Goal: Transaction & Acquisition: Book appointment/travel/reservation

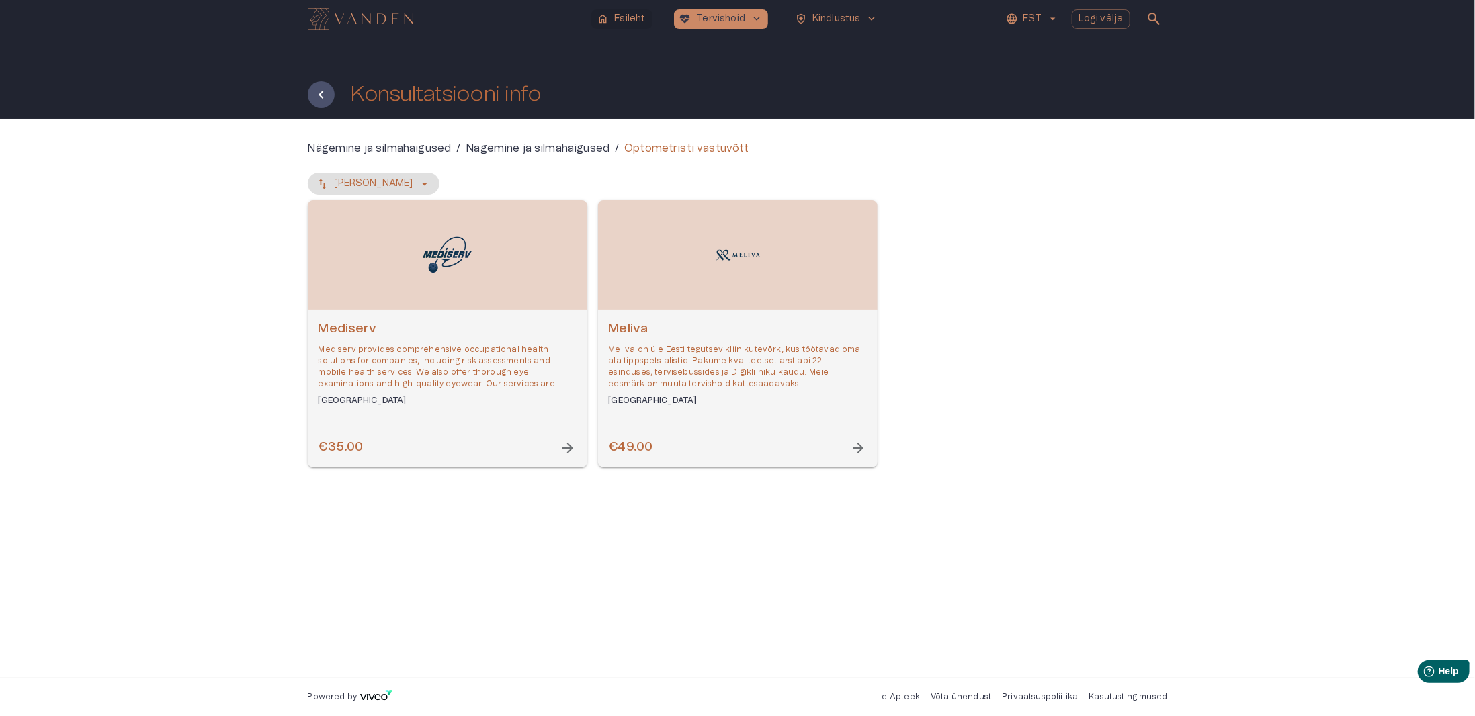
click at [632, 18] on p "Esileht" at bounding box center [629, 19] width 31 height 14
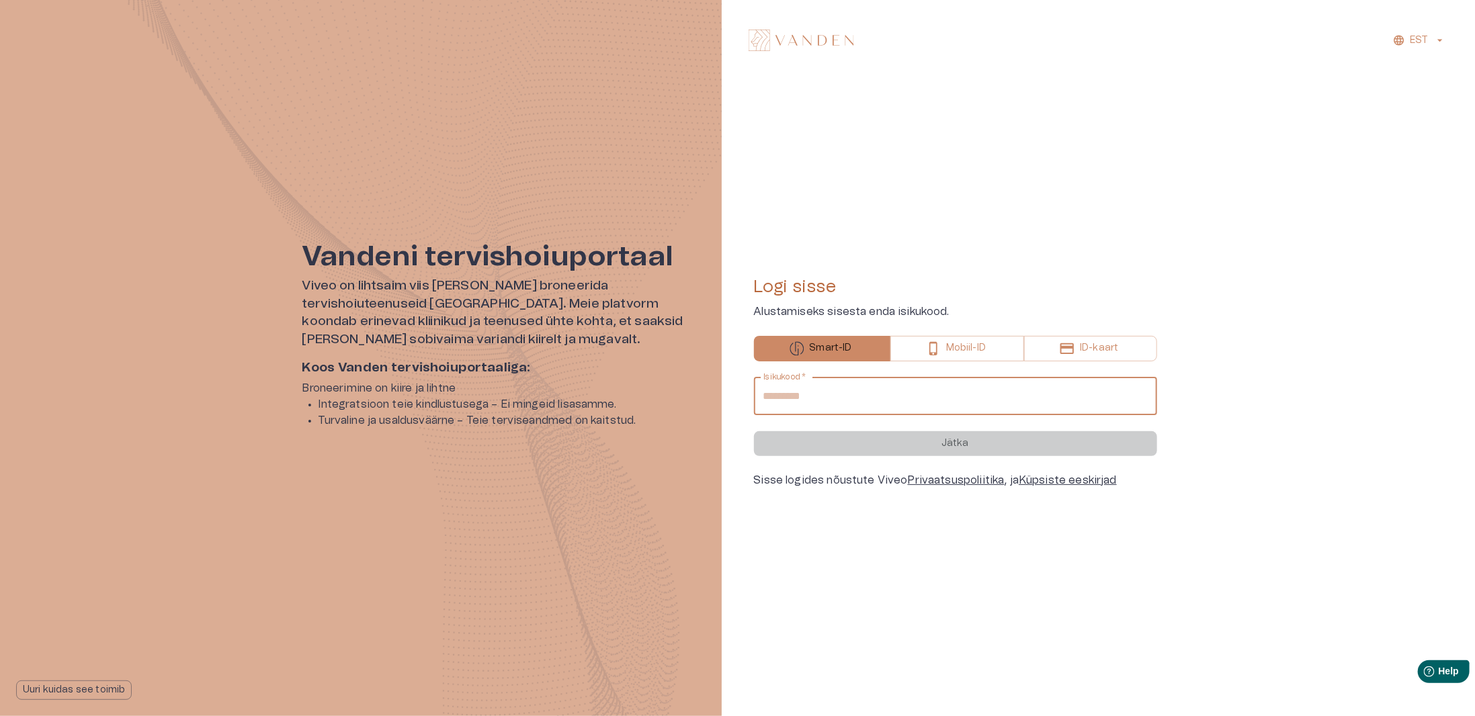
type input "**********"
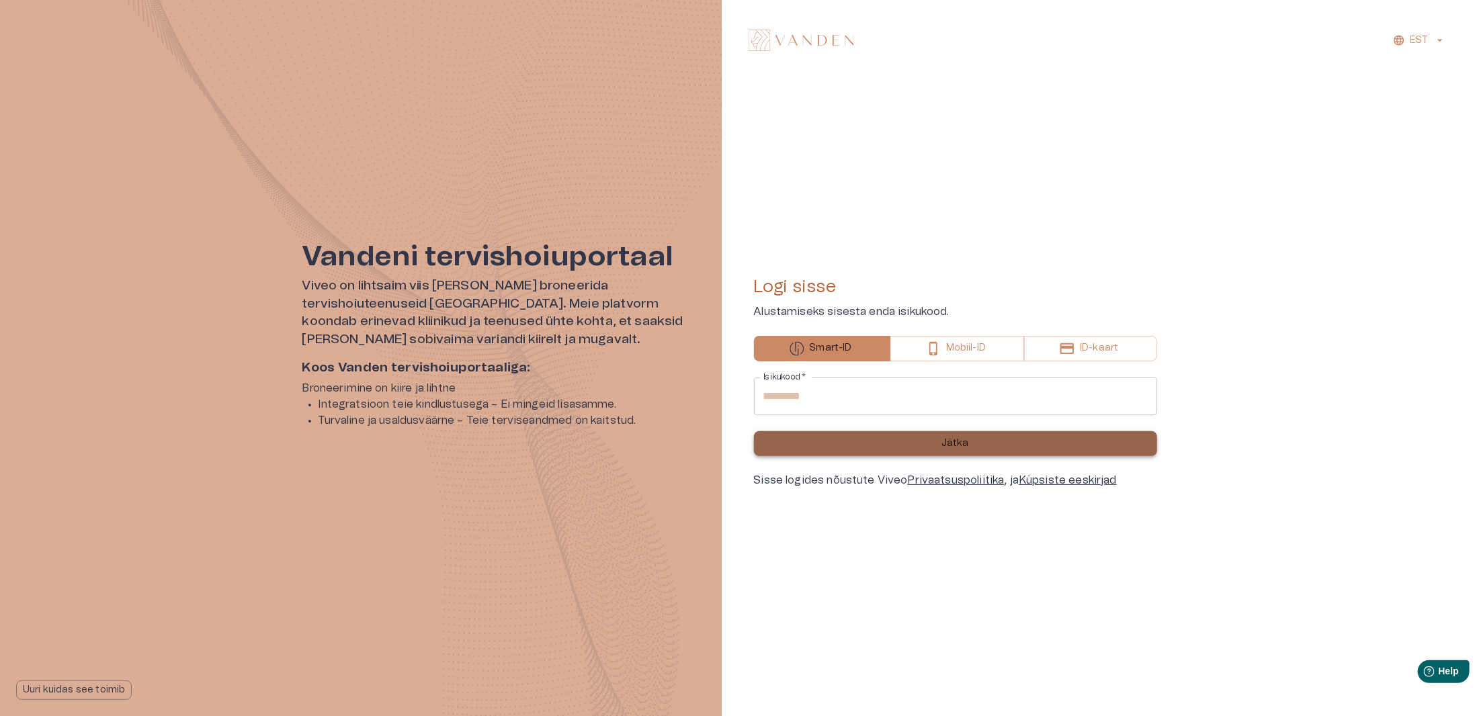
click at [909, 449] on button "Jätka" at bounding box center [955, 443] width 403 height 25
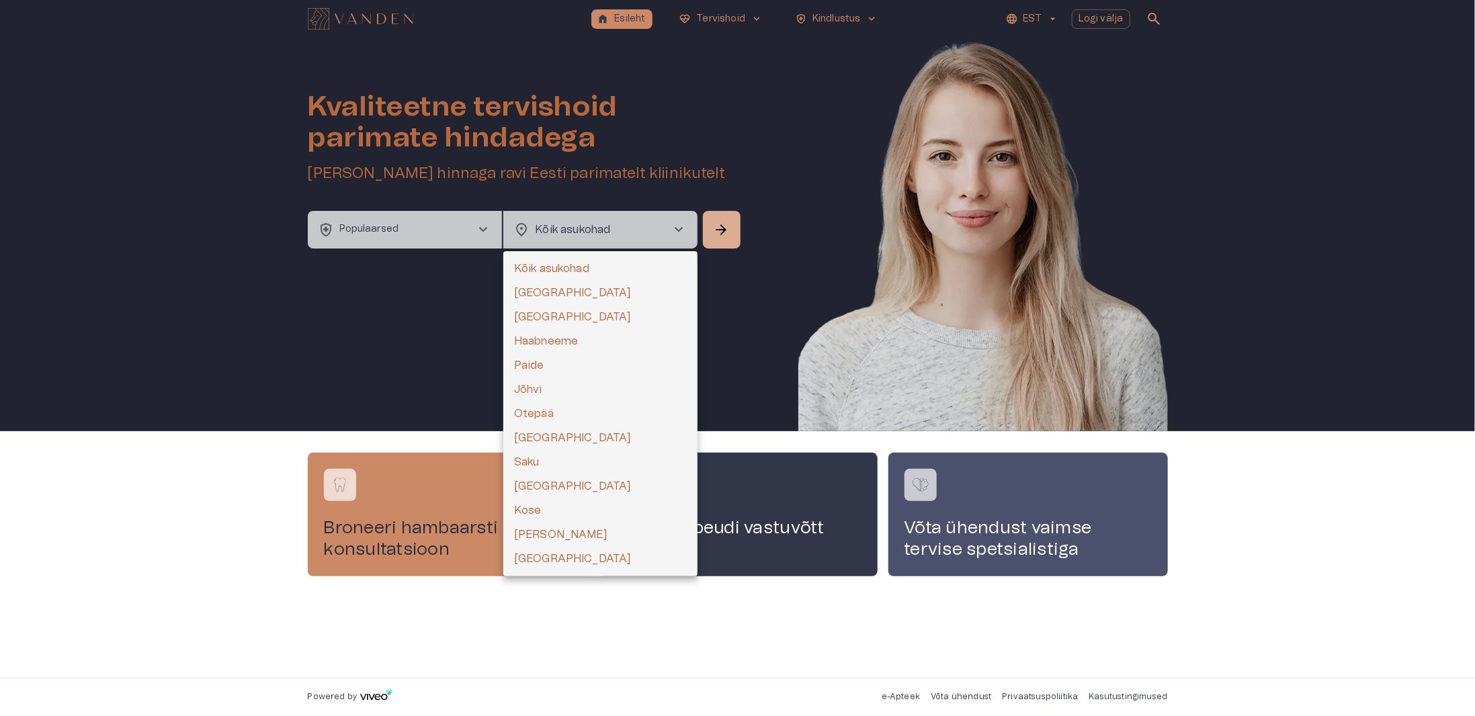
click at [651, 232] on body "home Esileht [MEDICAL_DATA]_heart Tervishoid keyboard_arrow_down health_and_saf…" at bounding box center [737, 358] width 1475 height 716
click at [556, 291] on li "[GEOGRAPHIC_DATA]" at bounding box center [600, 293] width 194 height 24
type input "**********"
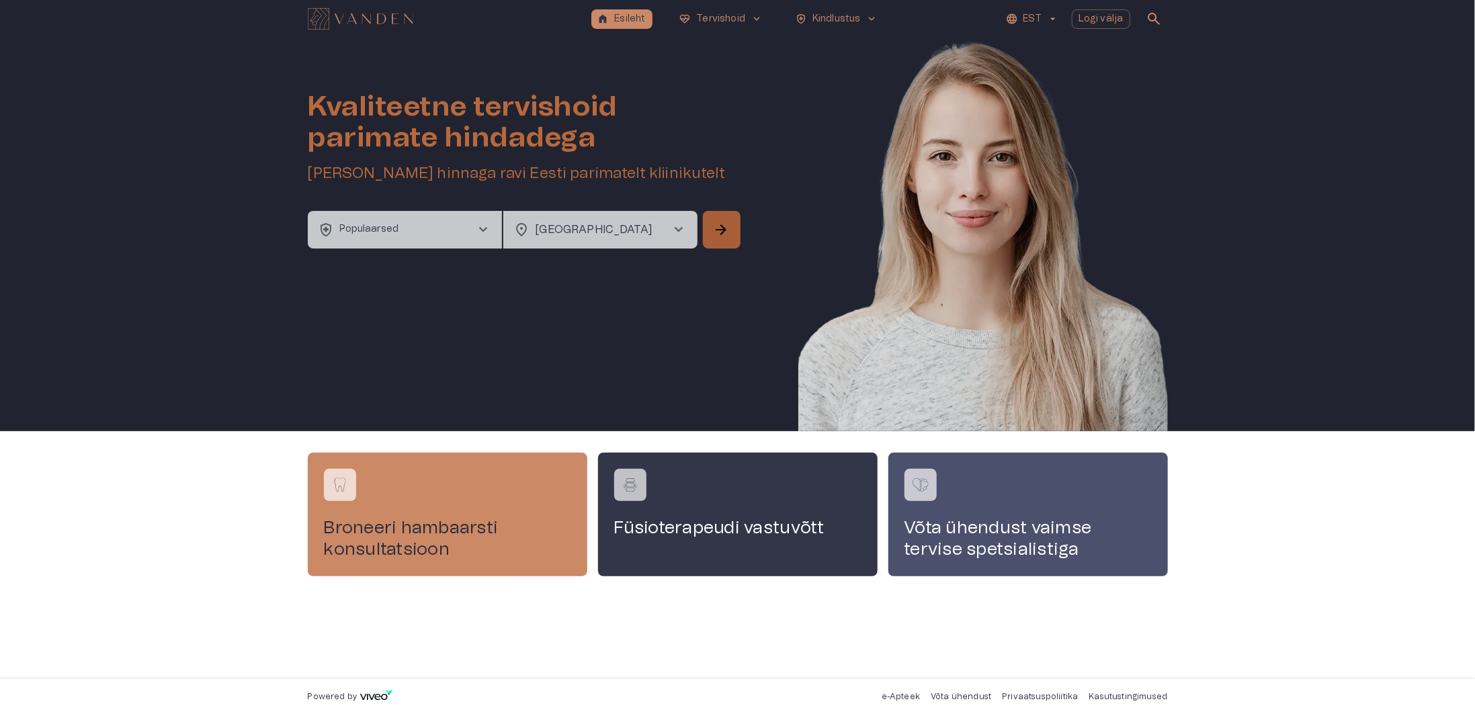
click at [718, 238] on span "arrow_forward" at bounding box center [722, 230] width 16 height 16
click at [471, 233] on button "health_and_safety Populaarsed chevron_right" at bounding box center [405, 230] width 194 height 38
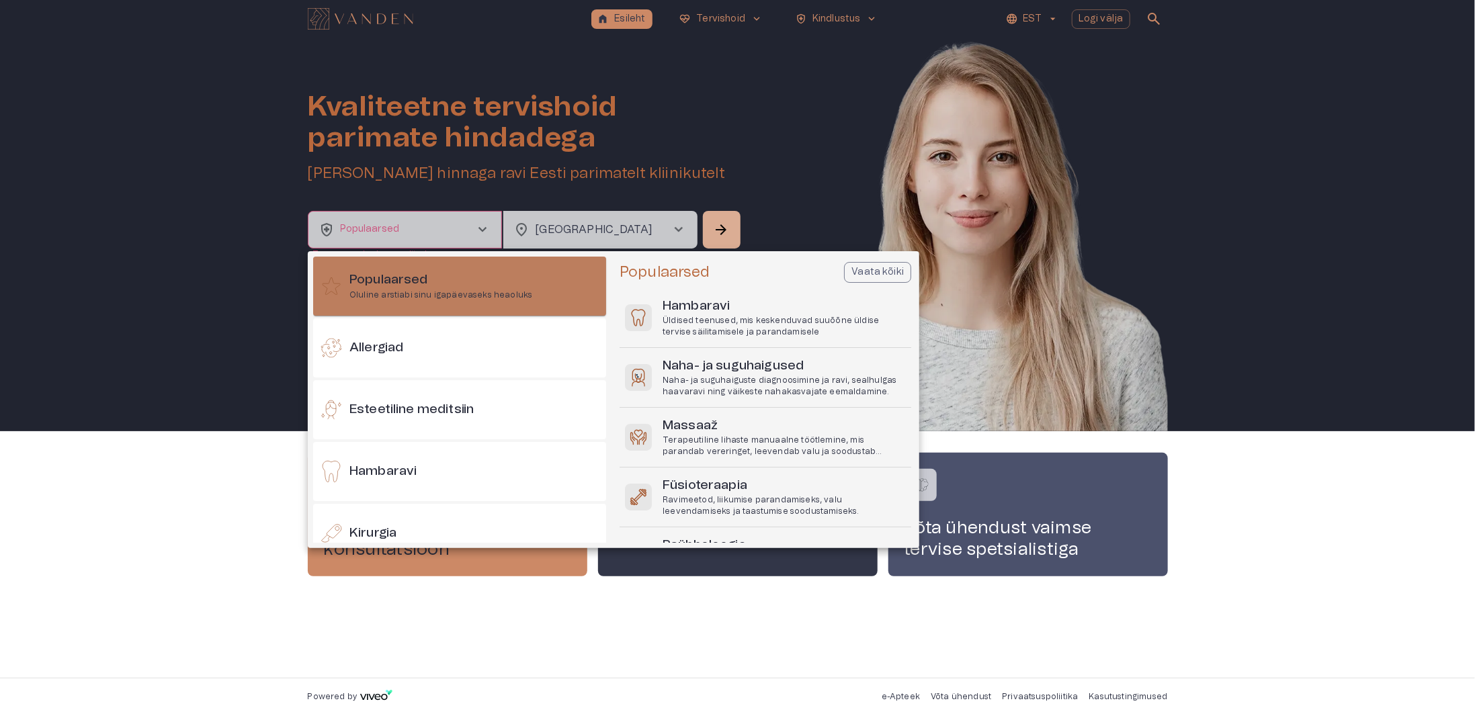
click at [456, 294] on p "Oluline arstiabi sinu igapäevaseks heaoluks" at bounding box center [440, 295] width 183 height 11
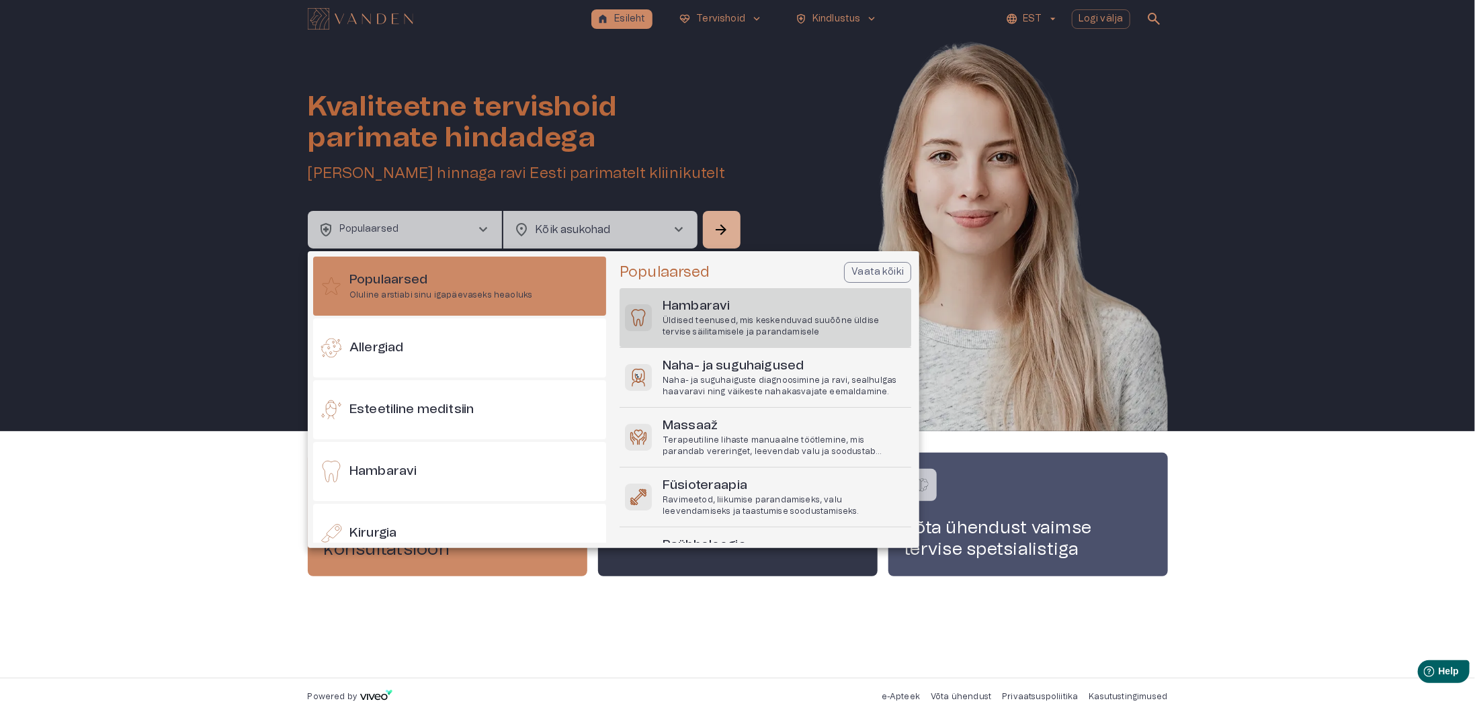
click at [741, 315] on p "Üldised teenused, mis keskenduvad suuõõne üldise tervise säilitamisele ja paran…" at bounding box center [784, 326] width 243 height 23
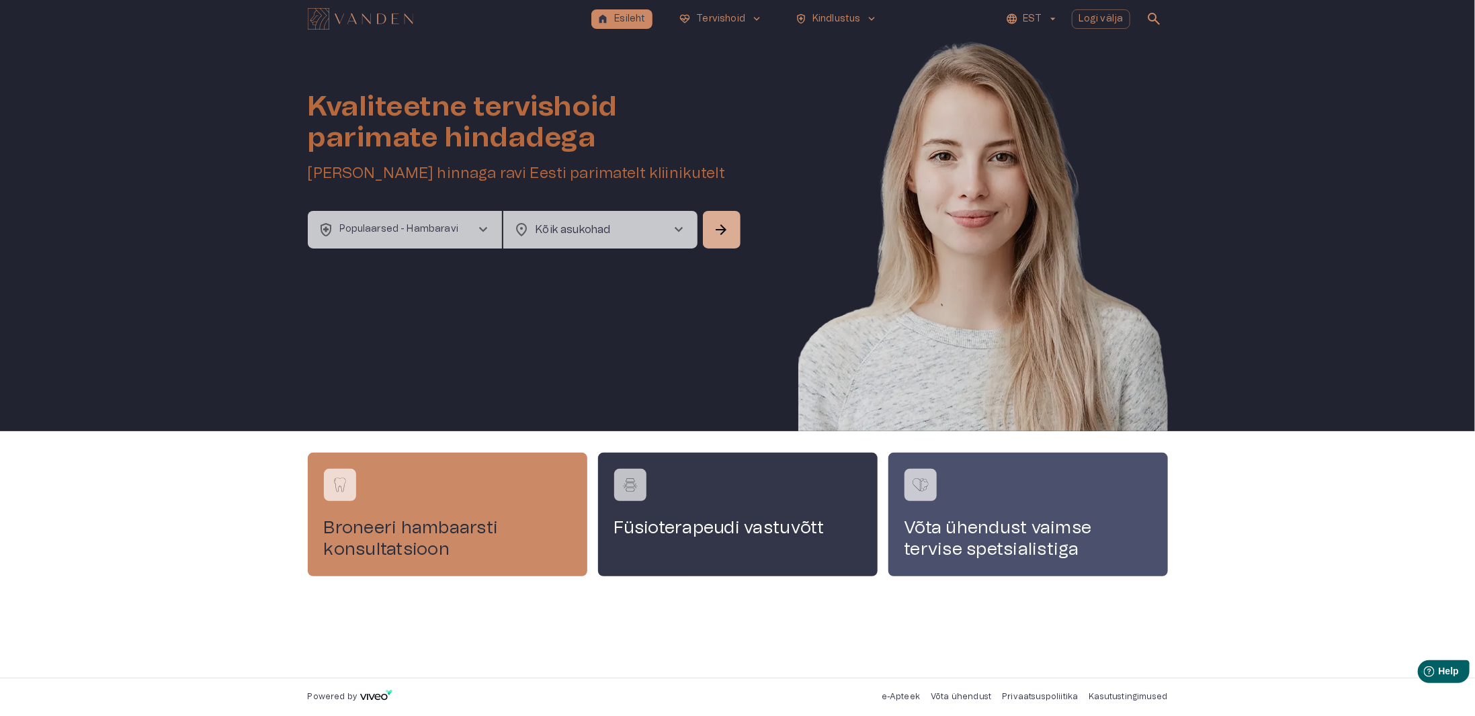
click at [653, 231] on body "home Esileht [MEDICAL_DATA]_heart Tervishoid keyboard_arrow_down health_and_saf…" at bounding box center [737, 358] width 1475 height 716
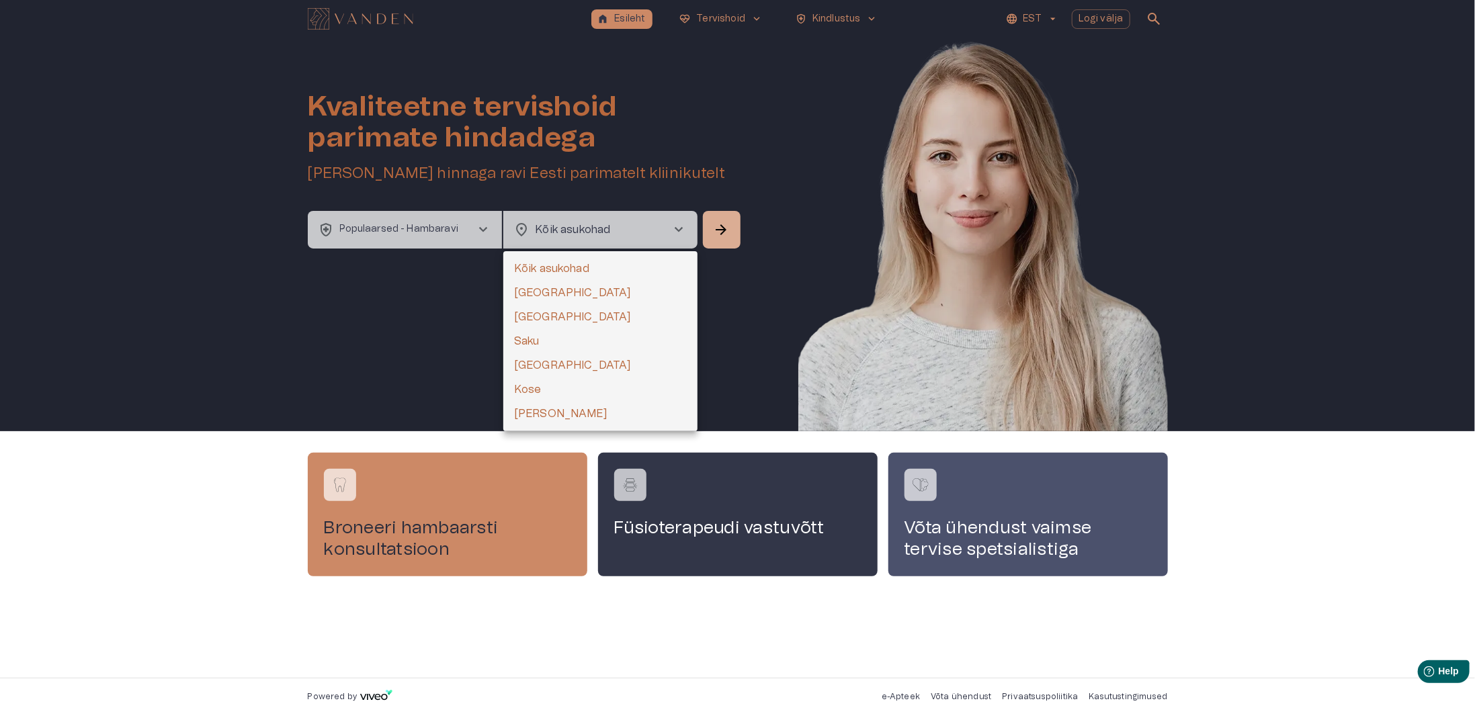
click at [563, 287] on li "[GEOGRAPHIC_DATA]" at bounding box center [600, 293] width 194 height 24
type input "**********"
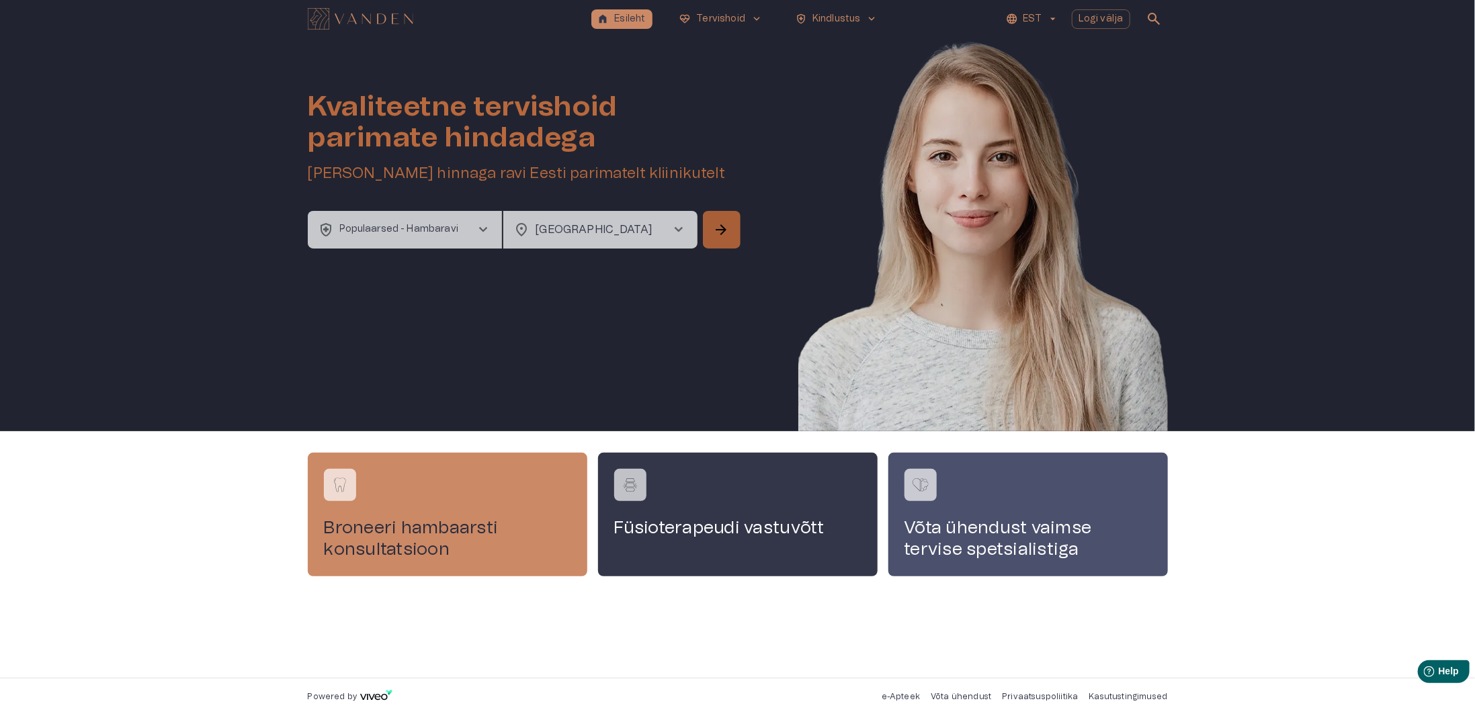
click at [711, 224] on button "arrow_forward" at bounding box center [722, 230] width 38 height 38
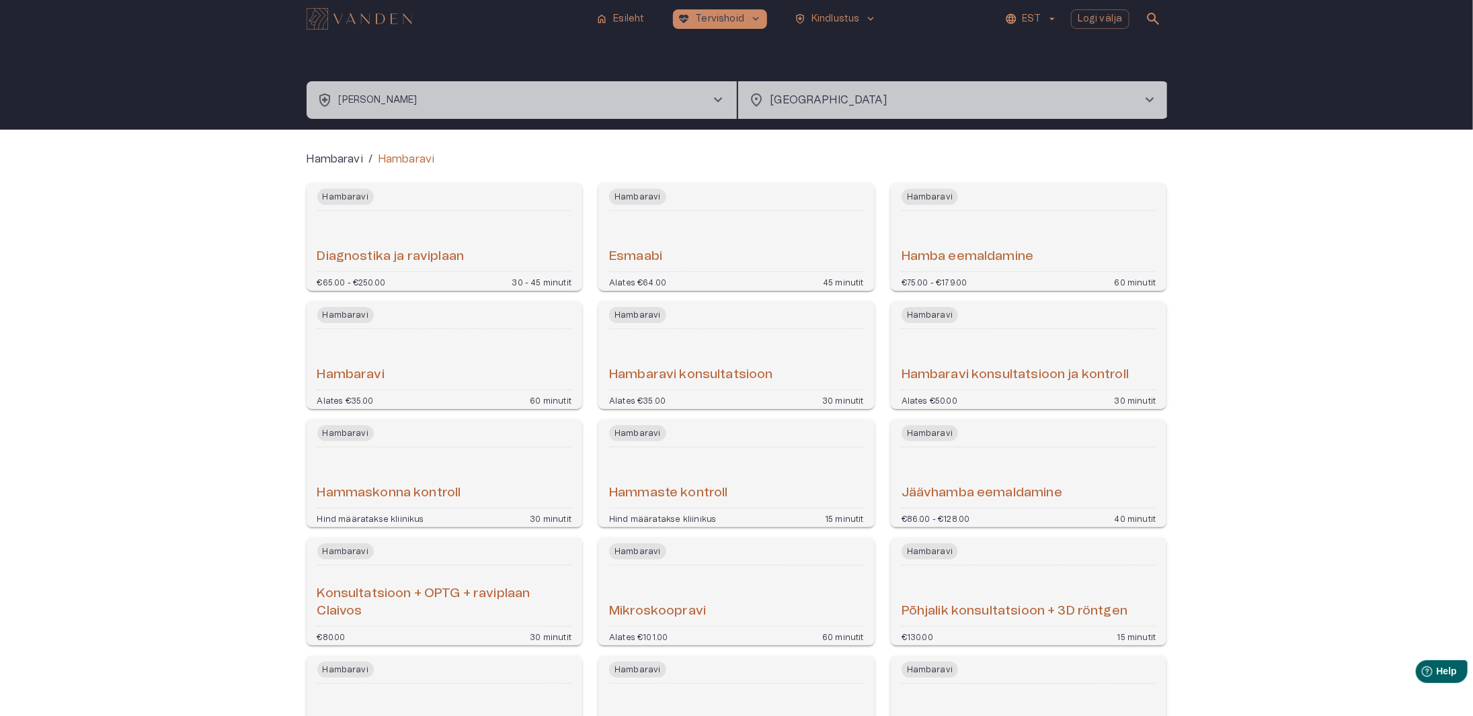
click at [388, 256] on h6 "Diagnostika ja raviplaan" at bounding box center [390, 257] width 147 height 18
type input "**********"
click at [678, 487] on h6 "Hammaste kontroll" at bounding box center [668, 494] width 119 height 18
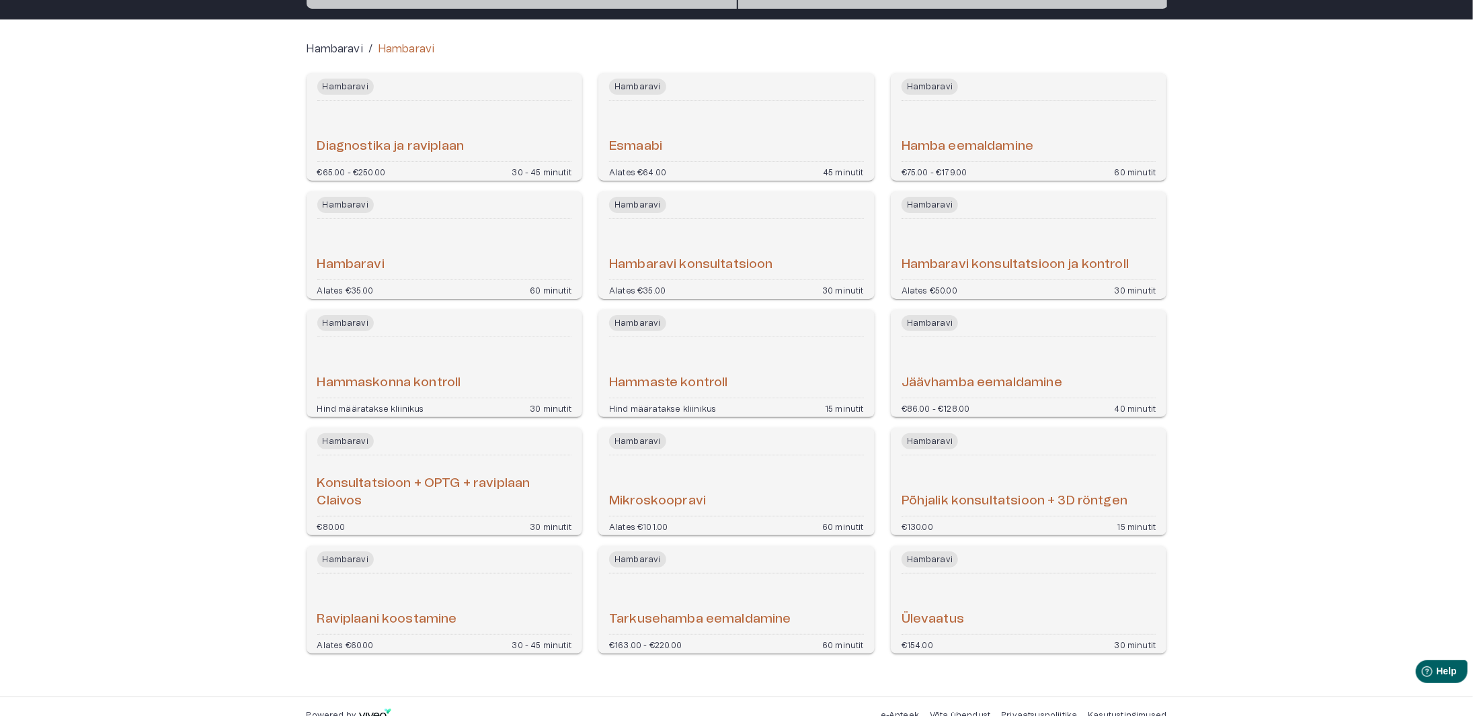
scroll to position [128, 0]
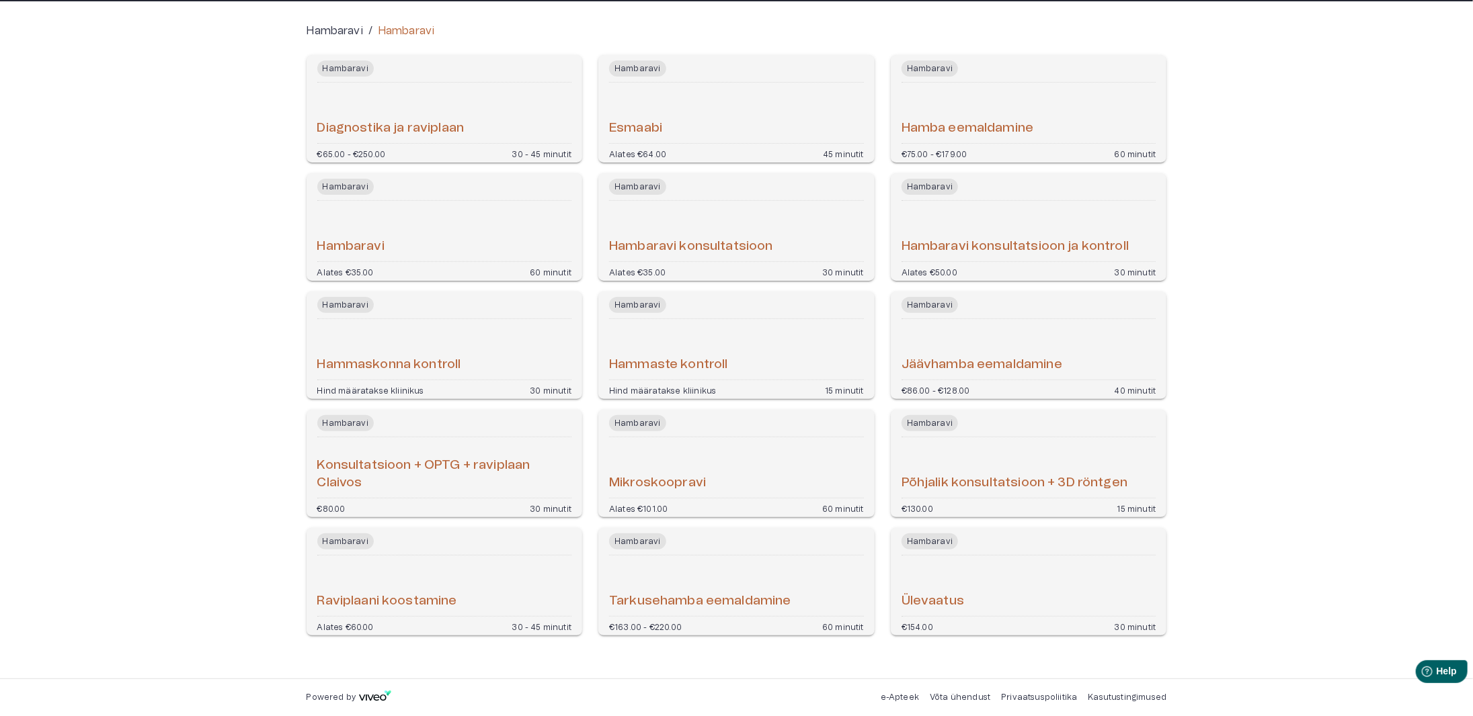
click at [1008, 362] on h6 "Jäävhamba eemaldamine" at bounding box center [981, 365] width 161 height 18
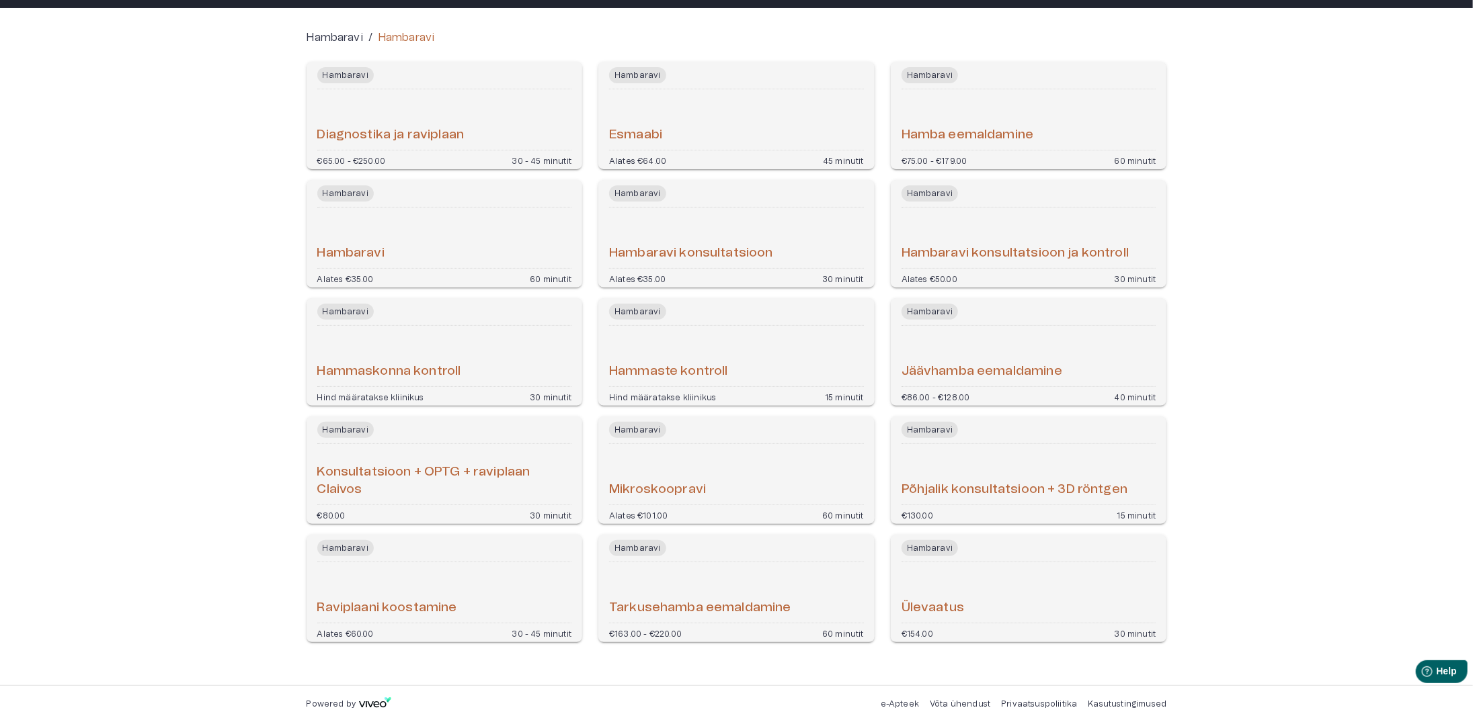
scroll to position [128, 0]
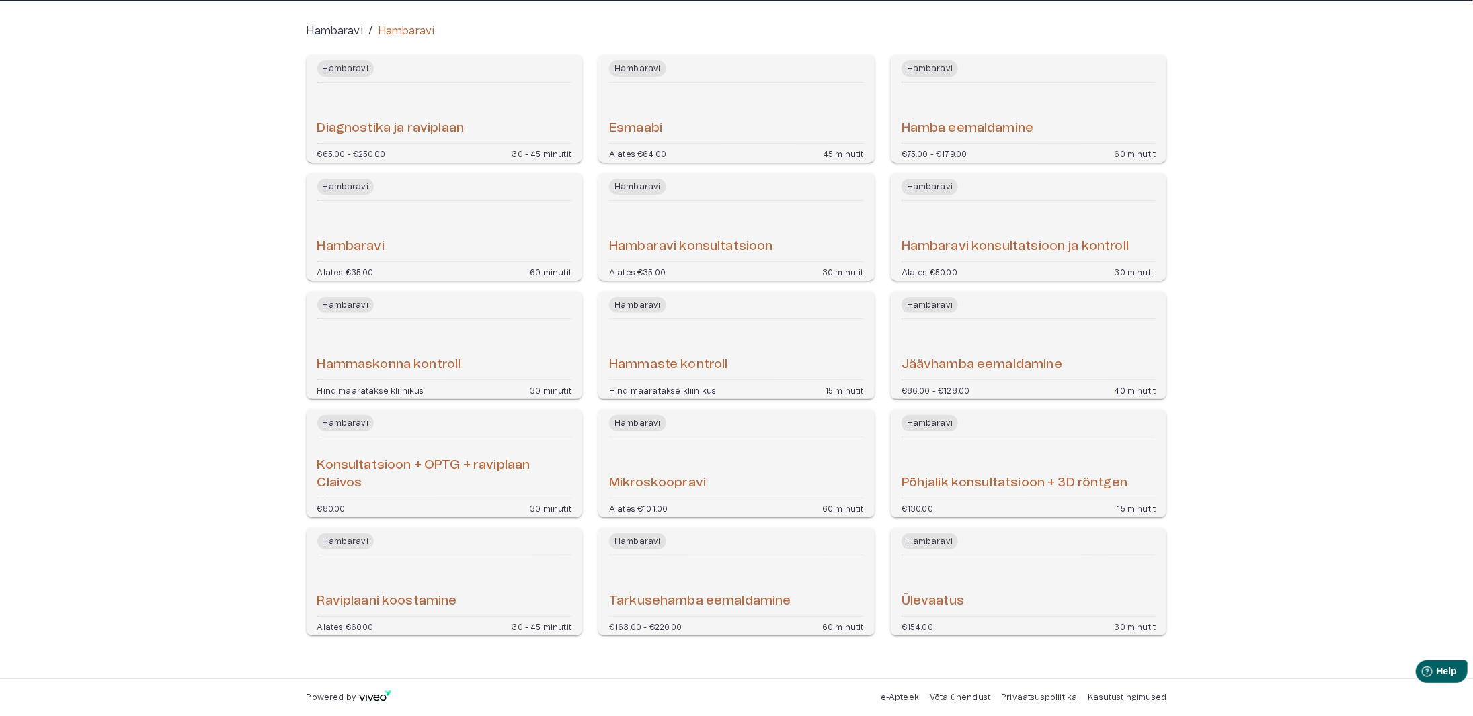
click at [669, 480] on h6 "Mikroskoopravi" at bounding box center [657, 483] width 97 height 18
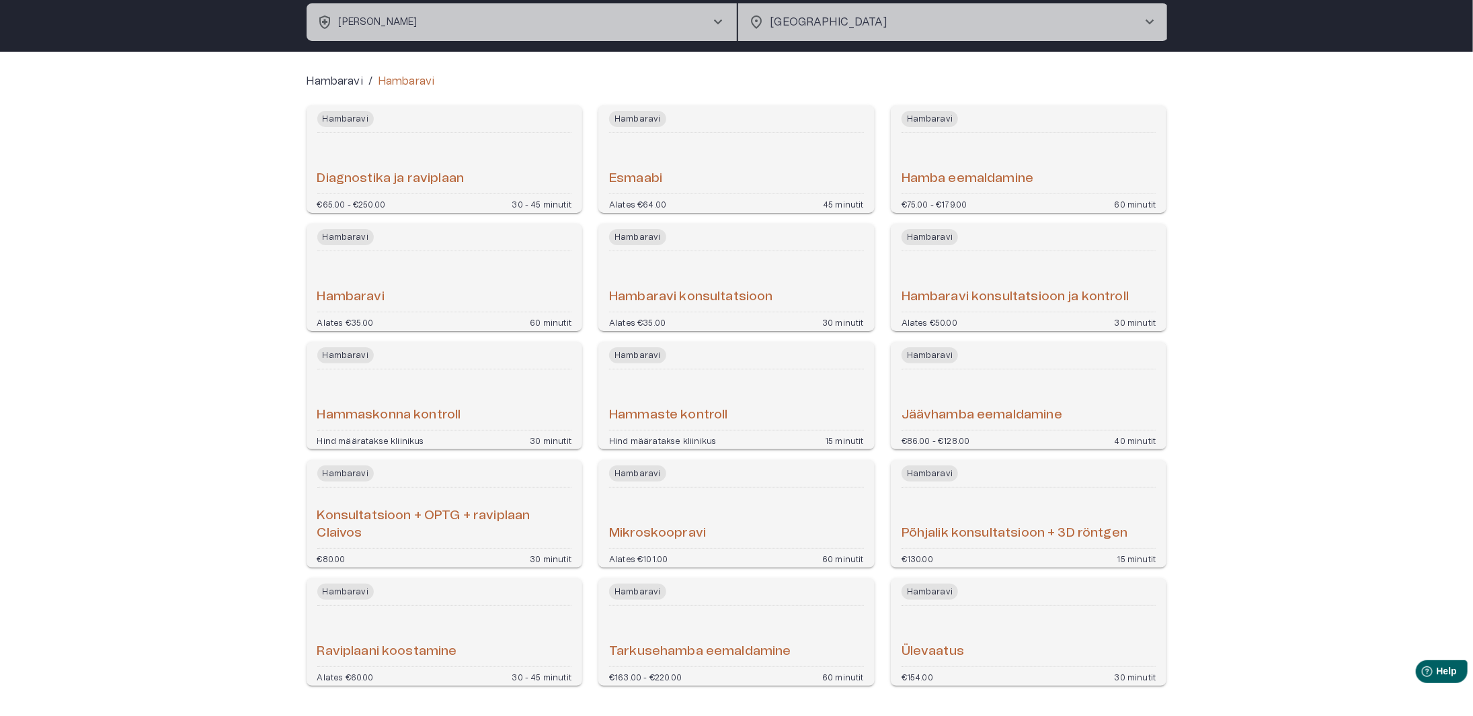
scroll to position [128, 0]
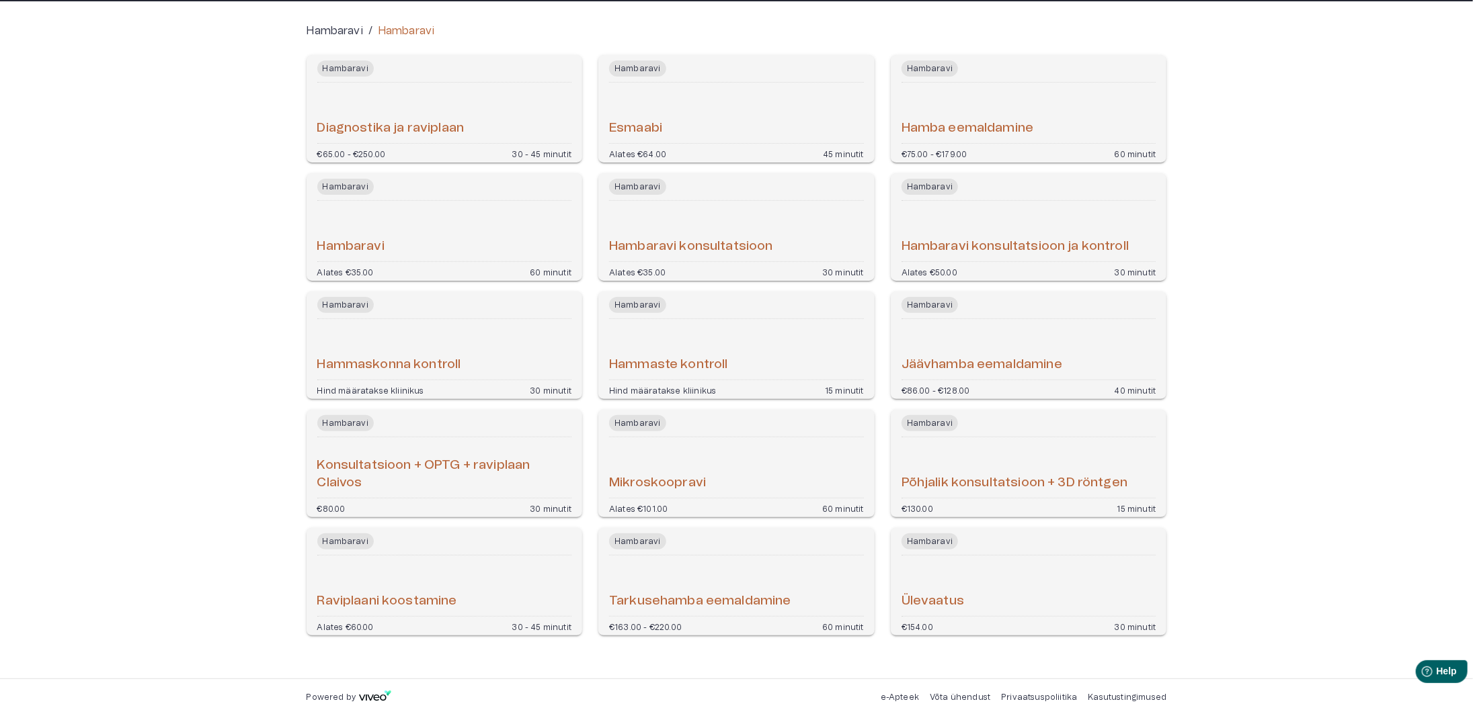
click at [688, 604] on h6 "Tarkusehamba eemaldamine" at bounding box center [700, 602] width 182 height 18
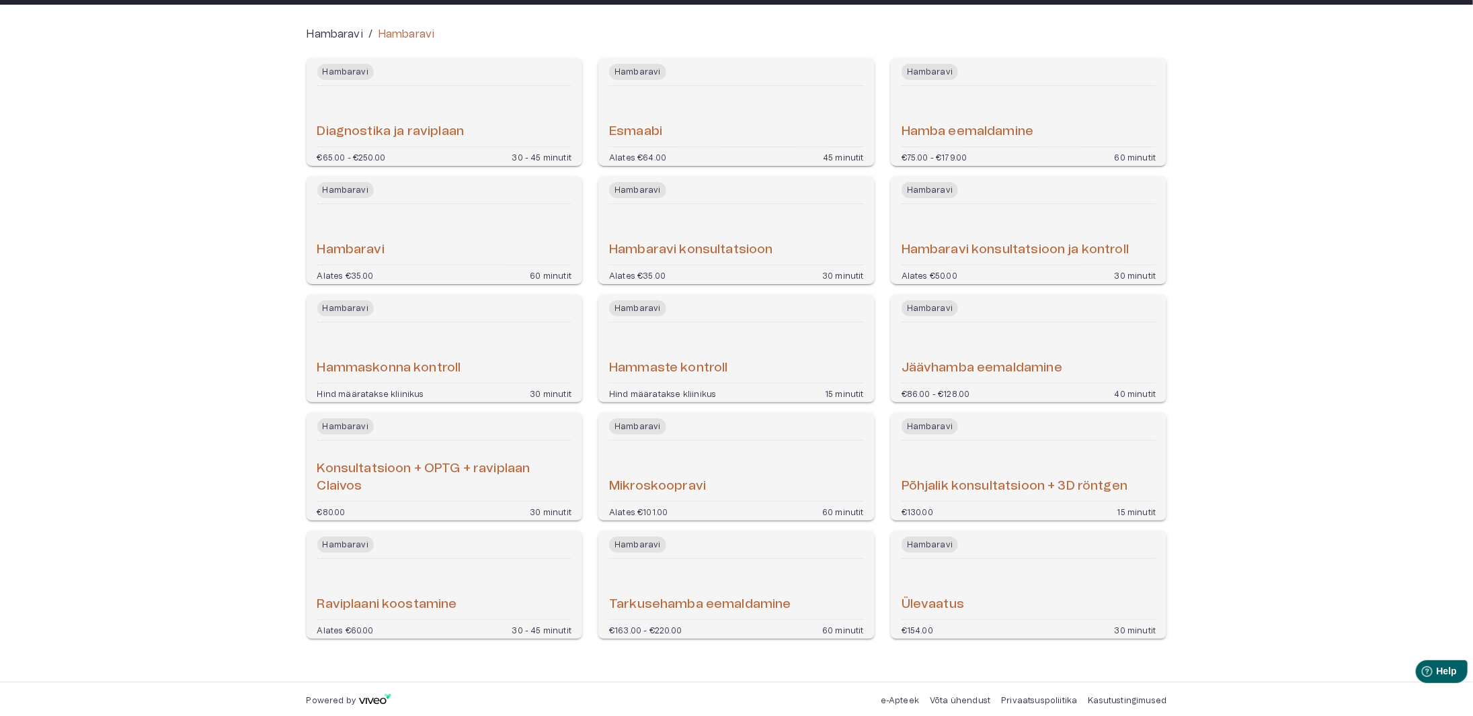
scroll to position [128, 0]
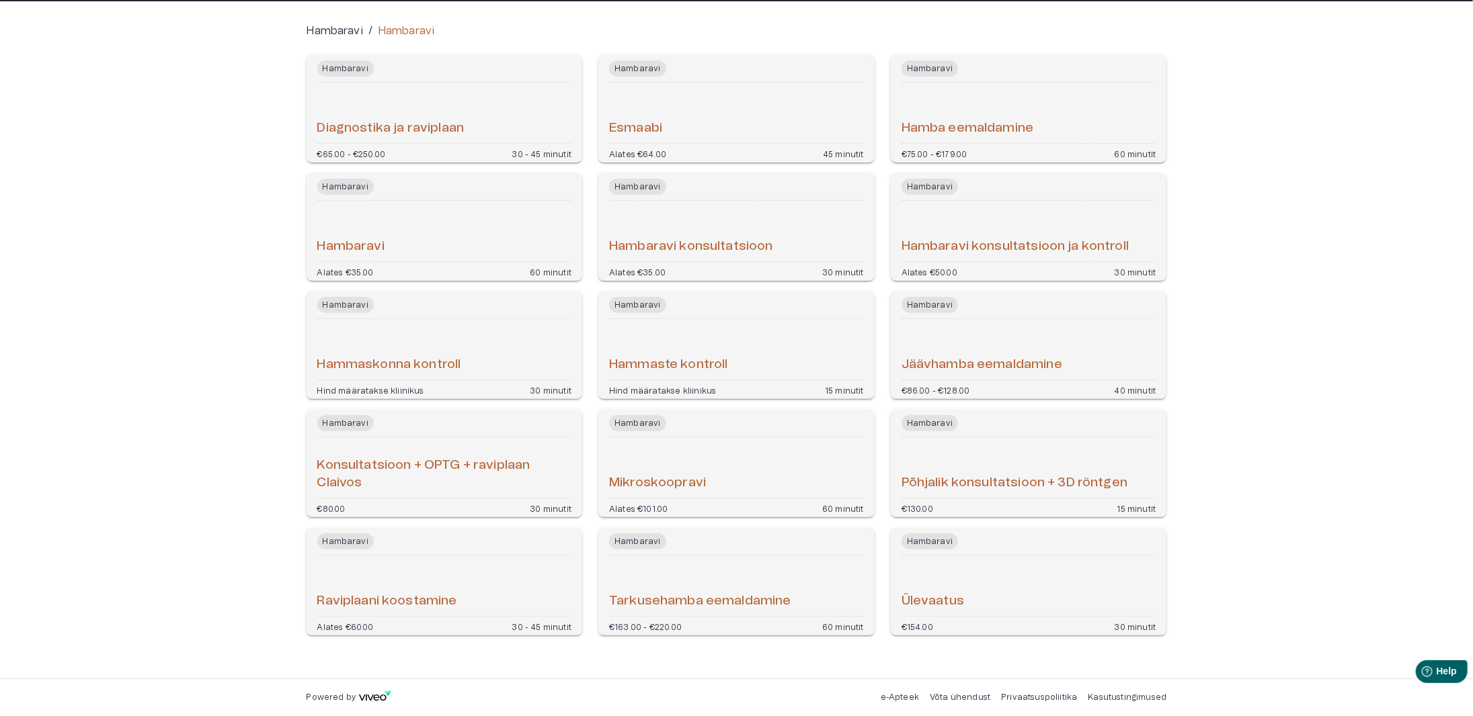
click at [928, 599] on h6 "Ülevaatus" at bounding box center [932, 602] width 63 height 18
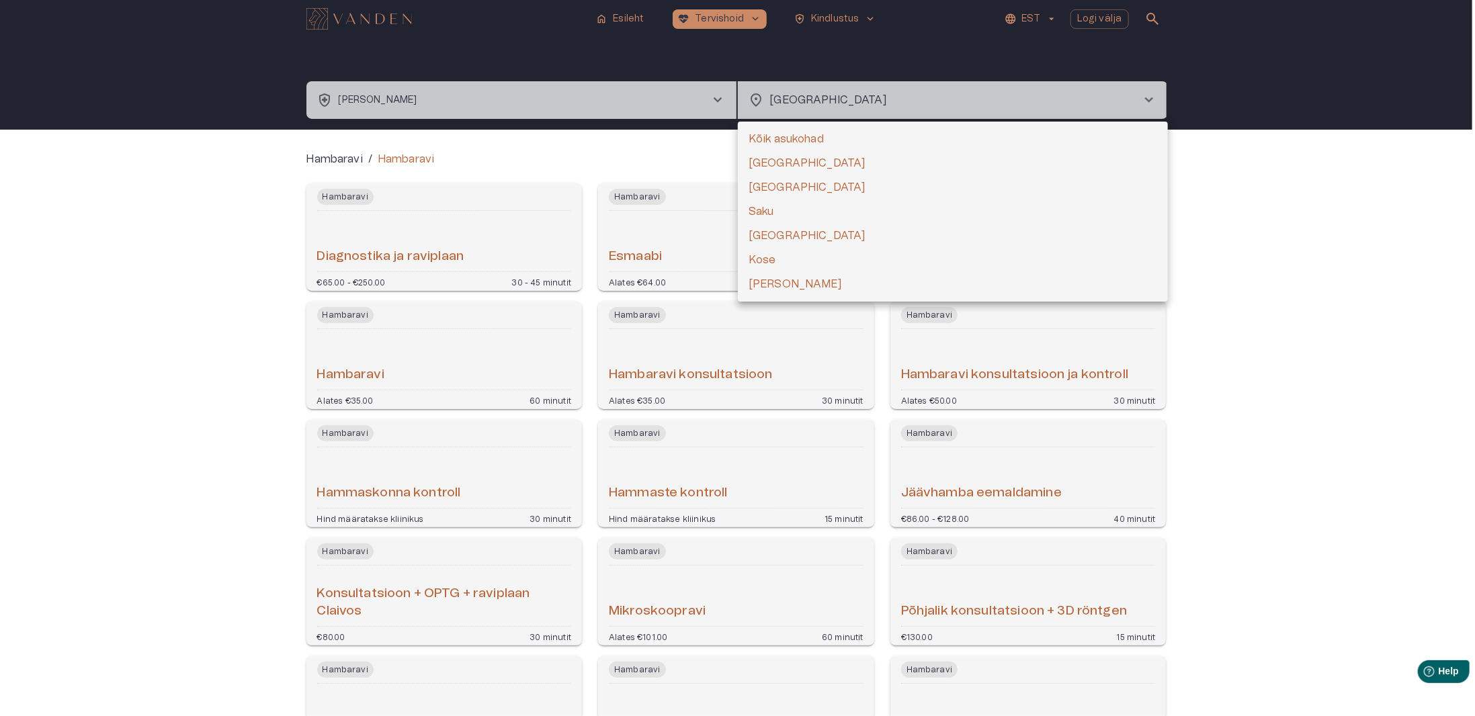
click at [870, 97] on body "**********" at bounding box center [737, 358] width 1475 height 716
click at [1359, 222] on div at bounding box center [737, 358] width 1475 height 716
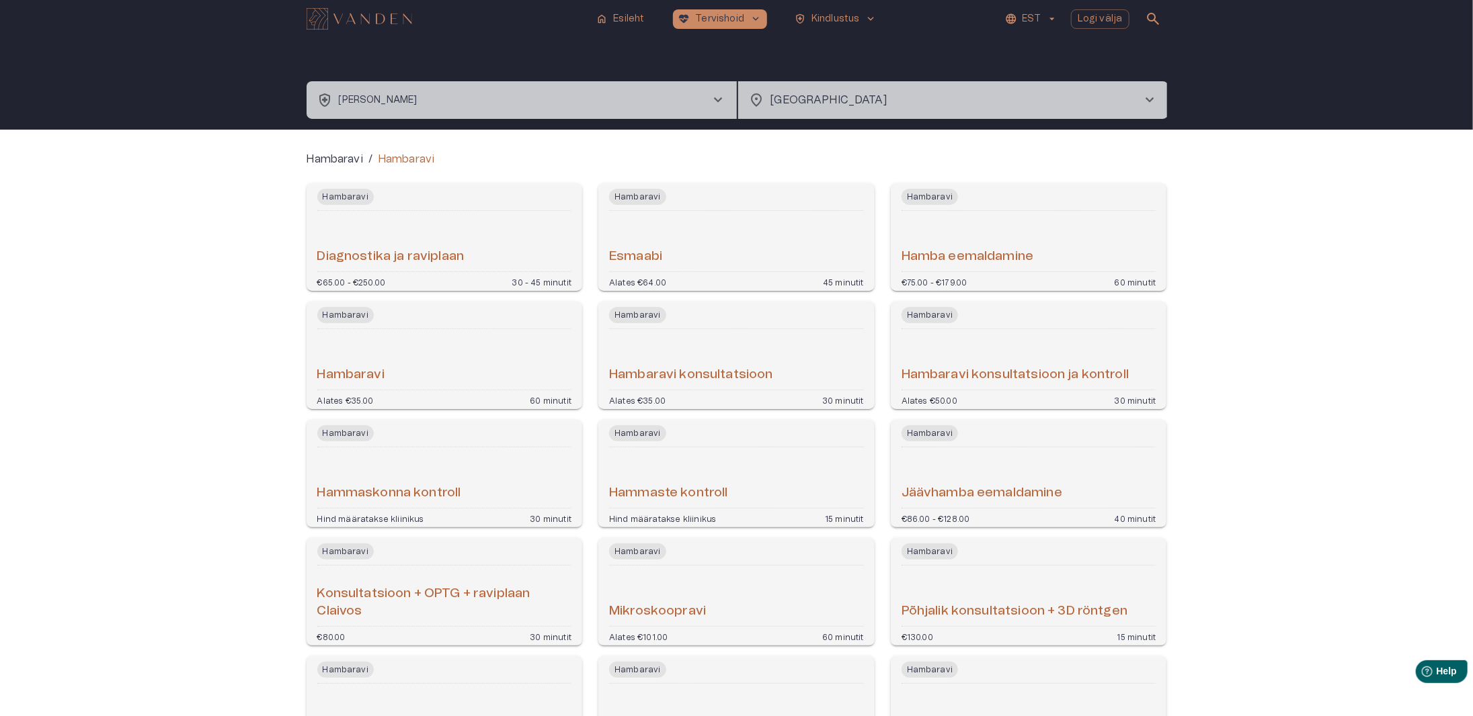
click at [379, 374] on h6 "Hambaravi" at bounding box center [350, 375] width 67 height 18
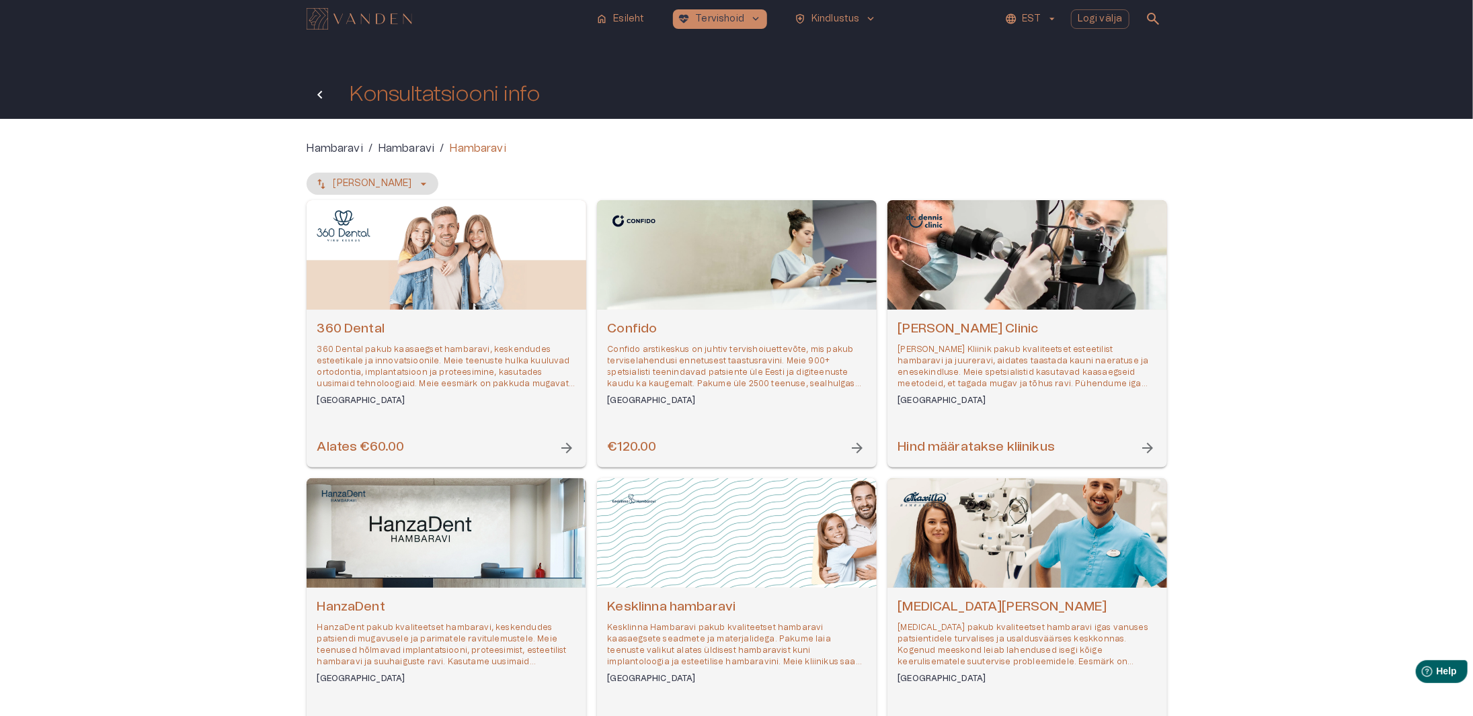
click at [321, 91] on icon "Tagasi" at bounding box center [319, 95] width 5 height 8
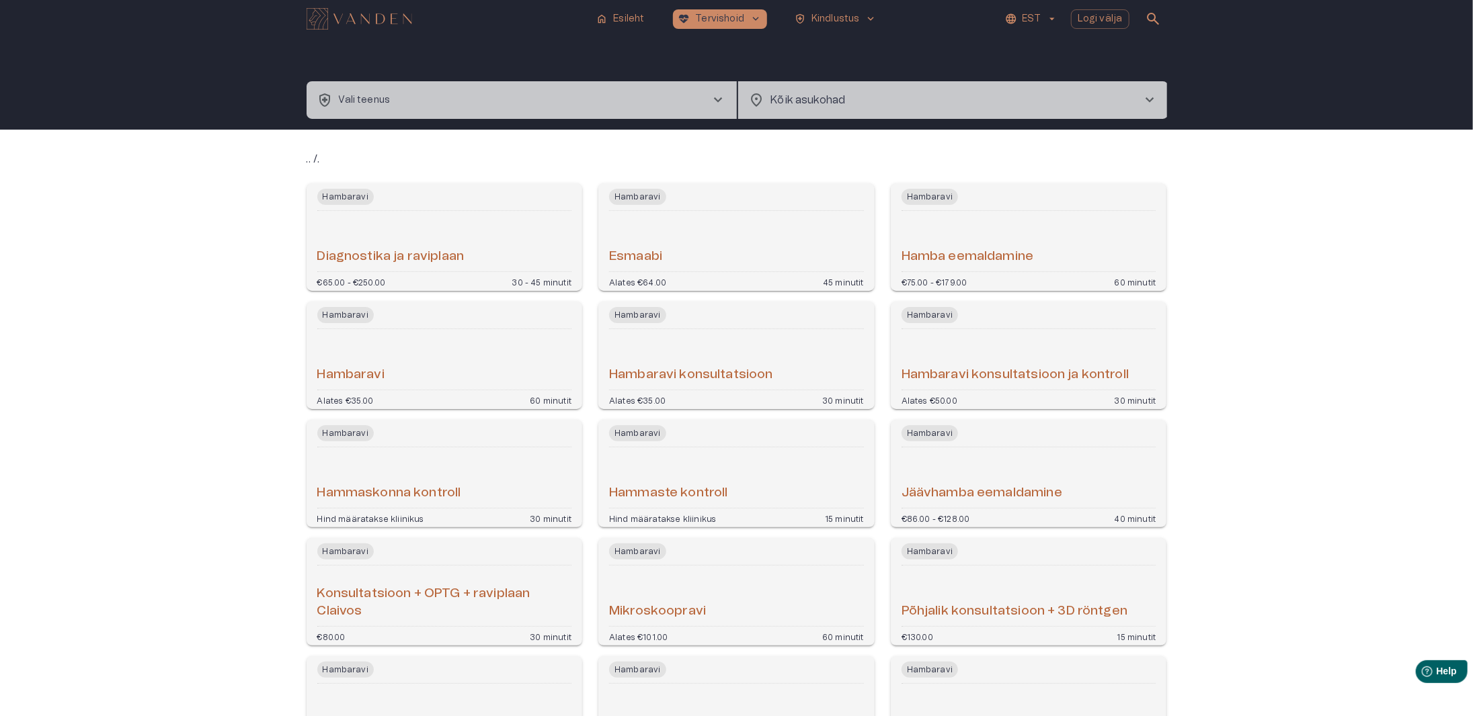
type input "**********"
click at [411, 92] on button "health_and_safety [PERSON_NAME] chevron_right" at bounding box center [521, 100] width 430 height 38
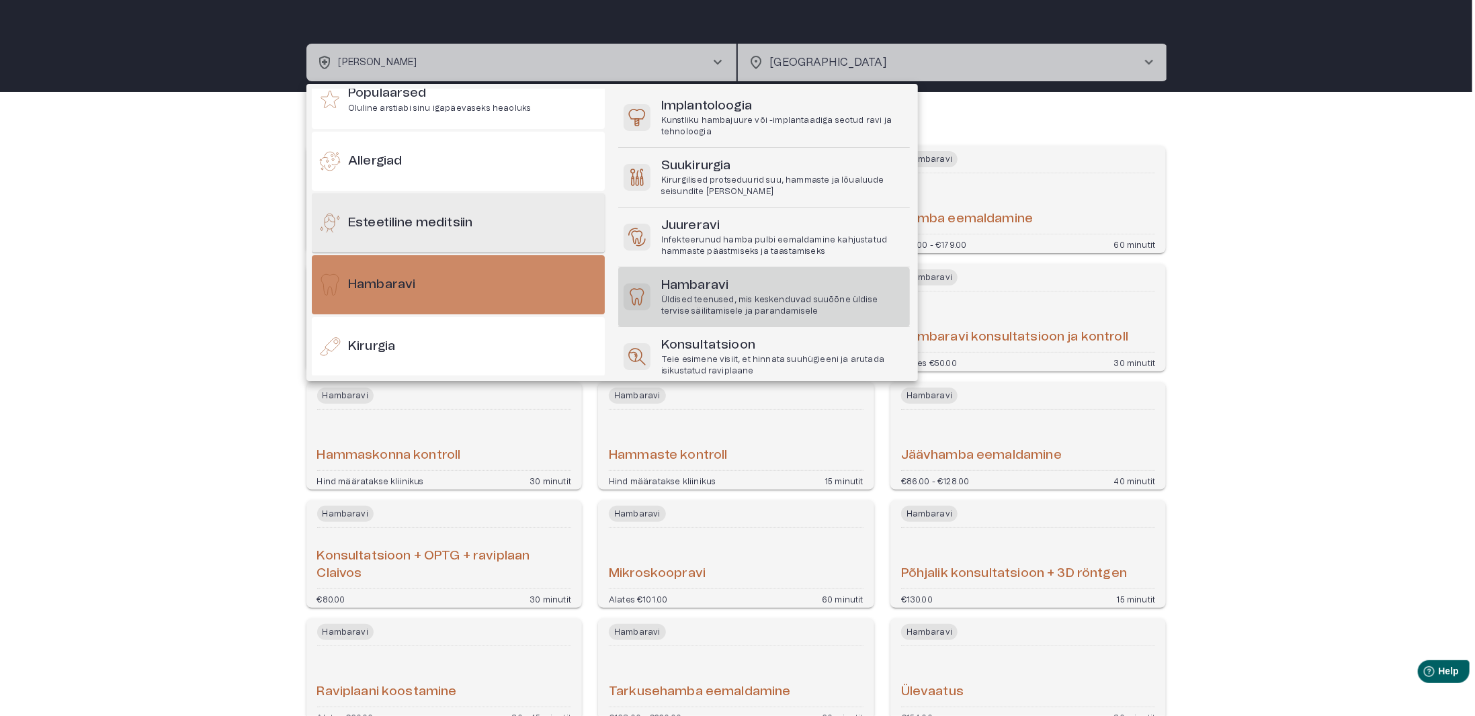
scroll to position [272, 0]
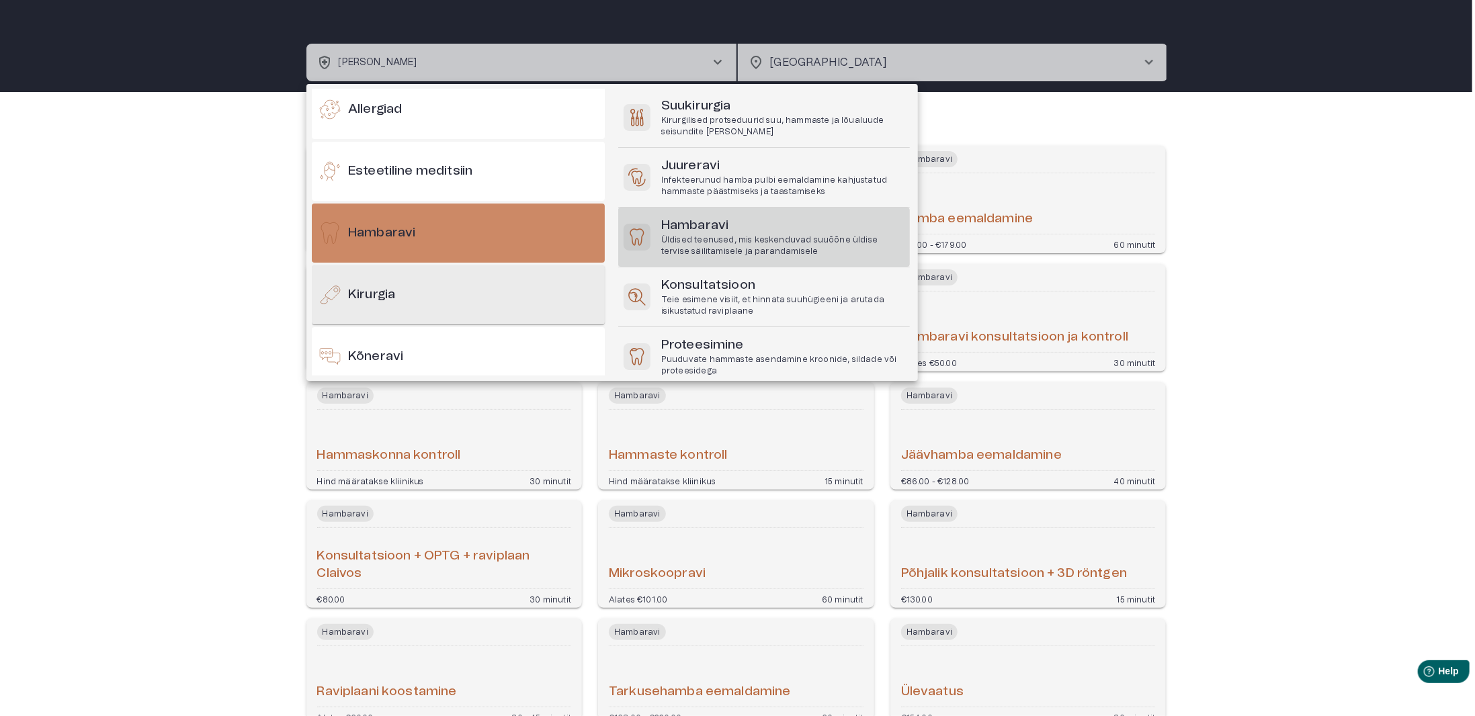
click at [390, 295] on h6 "Kirurgia" at bounding box center [371, 295] width 47 height 18
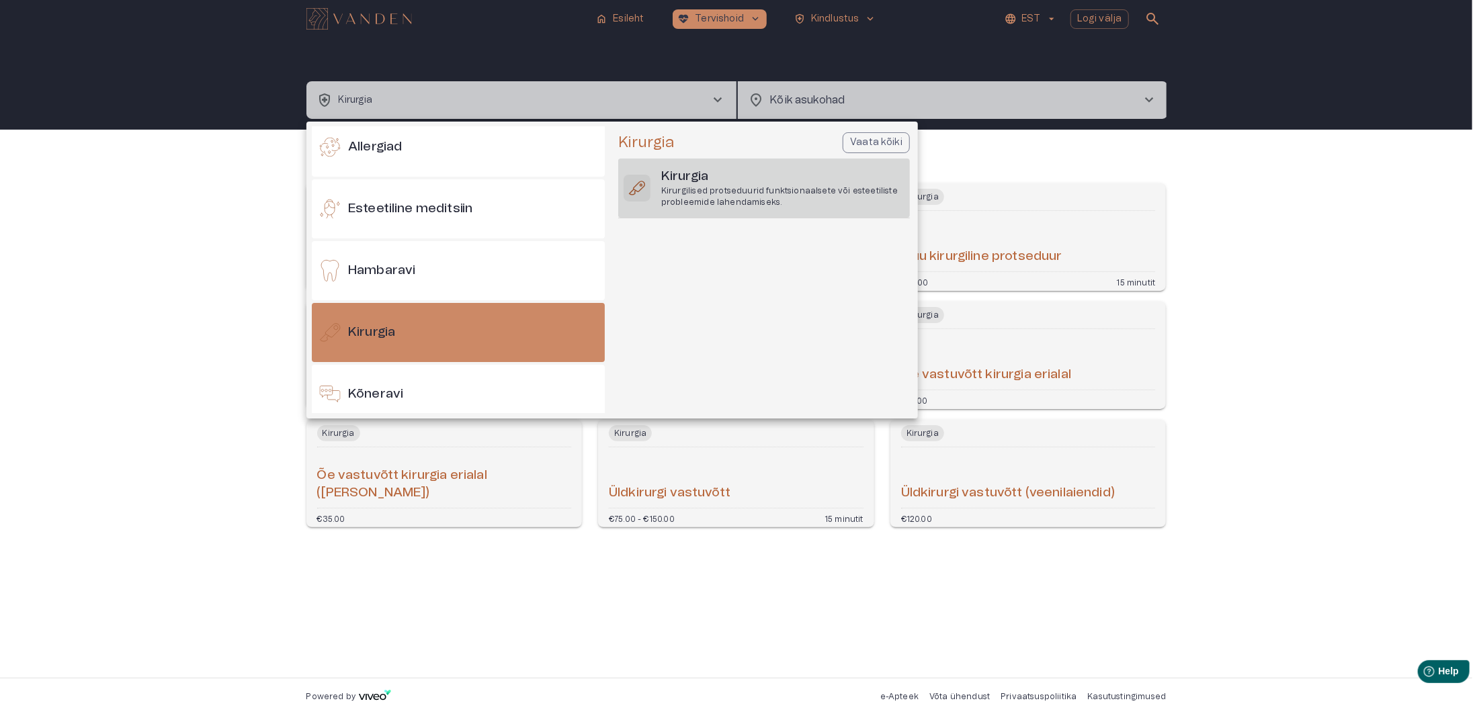
click at [725, 194] on p "Kirurgilised protseduurid funktsionaalsete või esteetiliste probleemide lahenda…" at bounding box center [782, 196] width 243 height 23
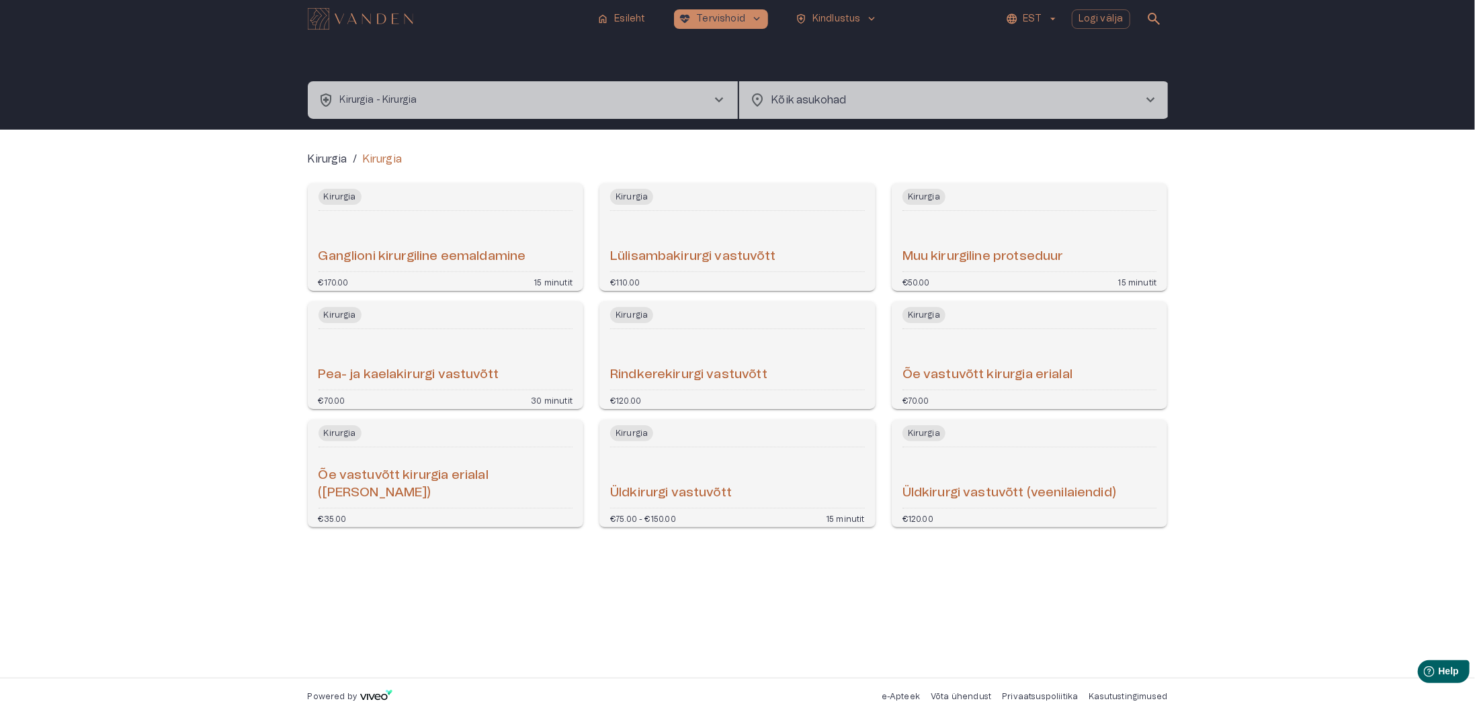
click at [1058, 17] on icon "button" at bounding box center [1053, 19] width 12 height 12
click at [1317, 265] on div at bounding box center [737, 358] width 1475 height 716
click at [684, 499] on h6 "Üldkirurgi vastuvõtt" at bounding box center [671, 494] width 122 height 18
